Goal: Transaction & Acquisition: Purchase product/service

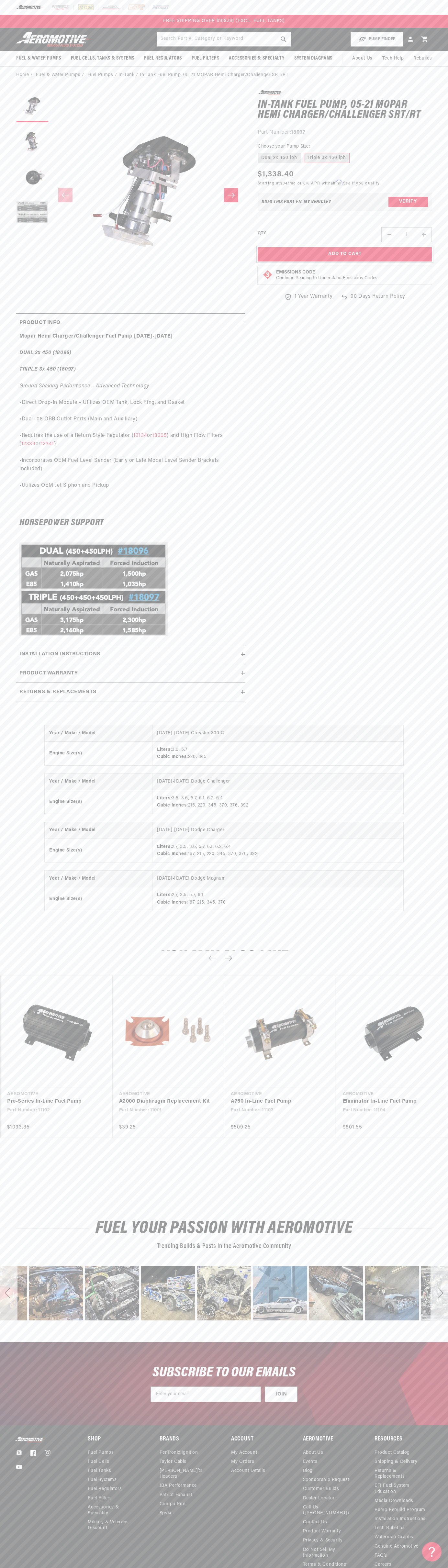
click at [345, 254] on button "Add to Cart" at bounding box center [345, 254] width 174 height 15
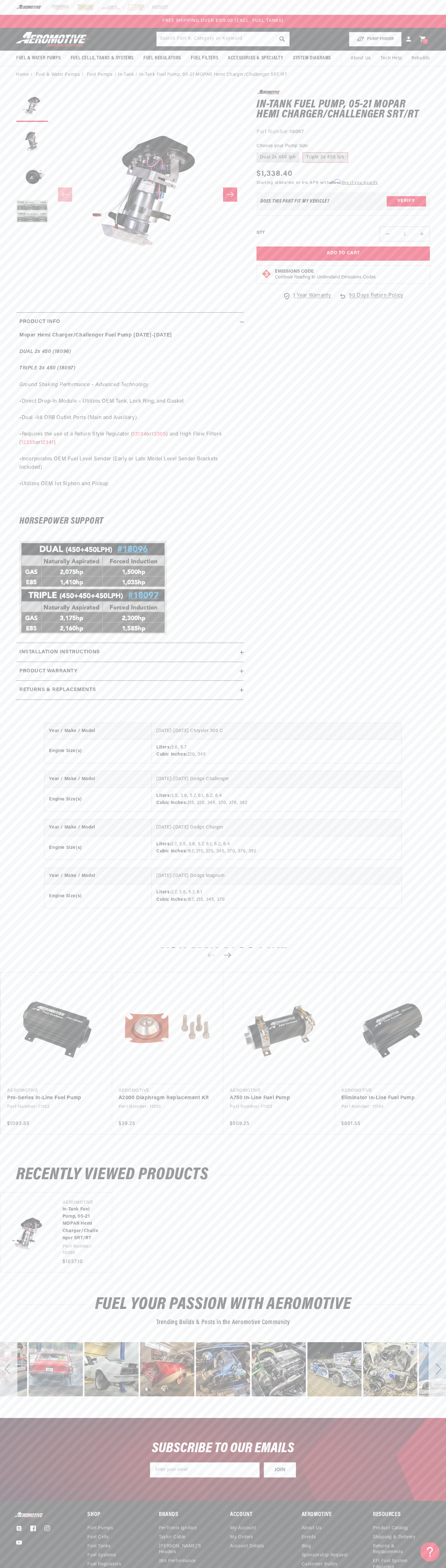
click at [380, 19] on div "FREE SHIPPING OVER $109.00 (EXCL. FUEL TANKS)" at bounding box center [223, 21] width 446 height 13
click at [426, 104] on h1 "In-Tank Fuel Pump, 05-21 MOPAR Hemi Charger/Challenger SRT/RT" at bounding box center [343, 110] width 174 height 20
click at [170, 1563] on html "Skip to content Your cart You’ve got FREE SHIPPING Product image Product Total …" at bounding box center [223, 784] width 446 height 1568
click at [14, 266] on section "0.0 star rating Write a review In-Tank Fuel Pump, 05-21 MOPAR Hemi Charger/Chal…" at bounding box center [223, 396] width 446 height 626
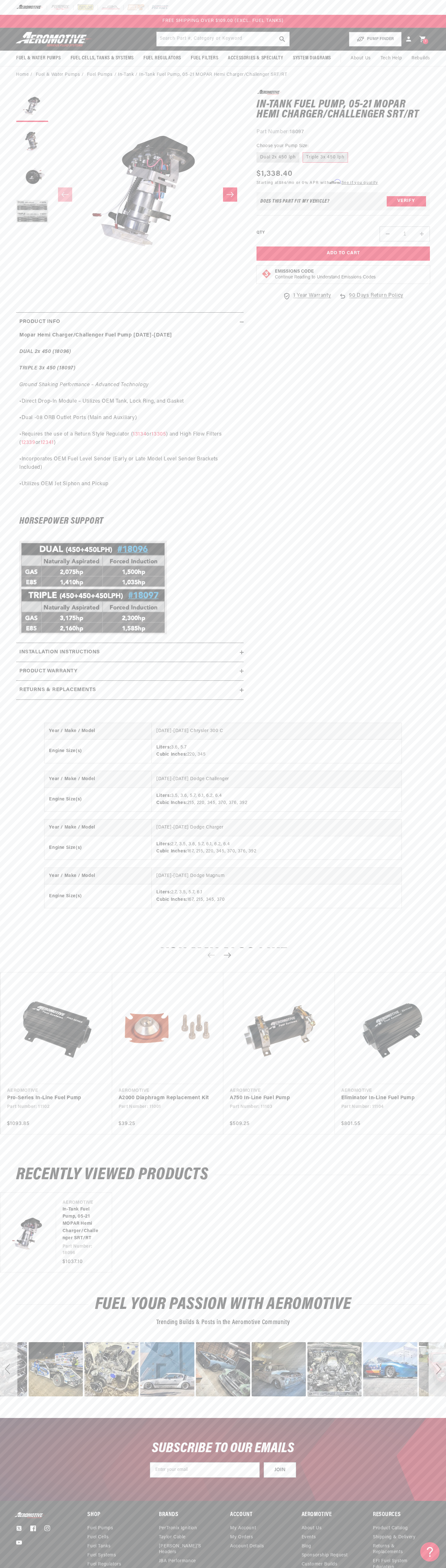
click at [423, 39] on icon at bounding box center [422, 39] width 6 height 6
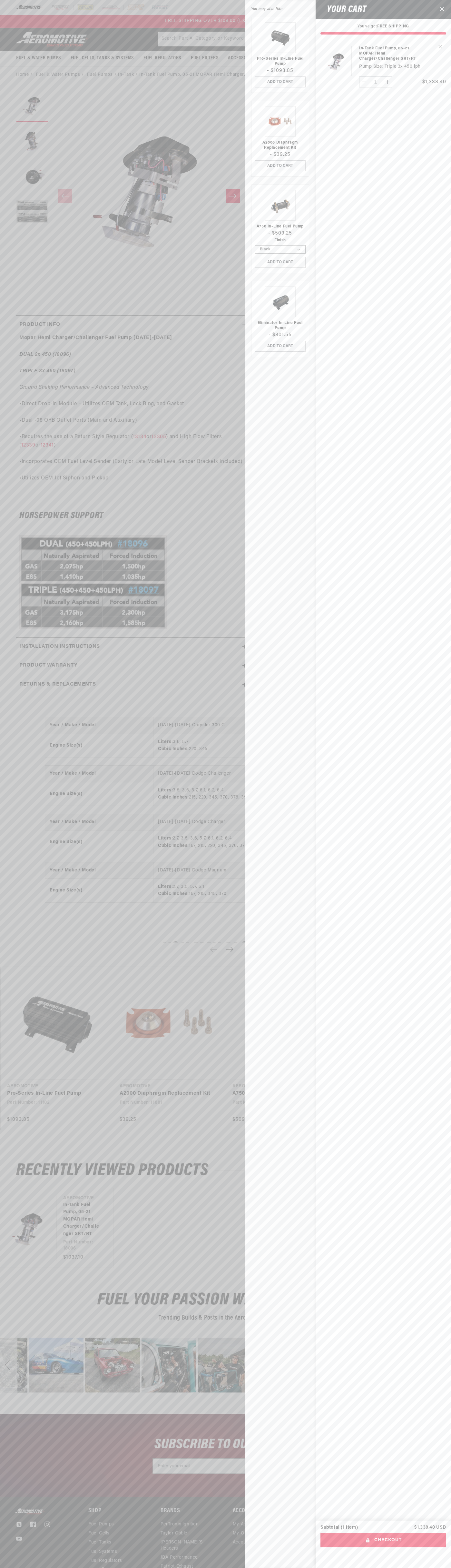
click at [442, 10] on icon "Close" at bounding box center [442, 9] width 5 height 5
